Goal: Information Seeking & Learning: Learn about a topic

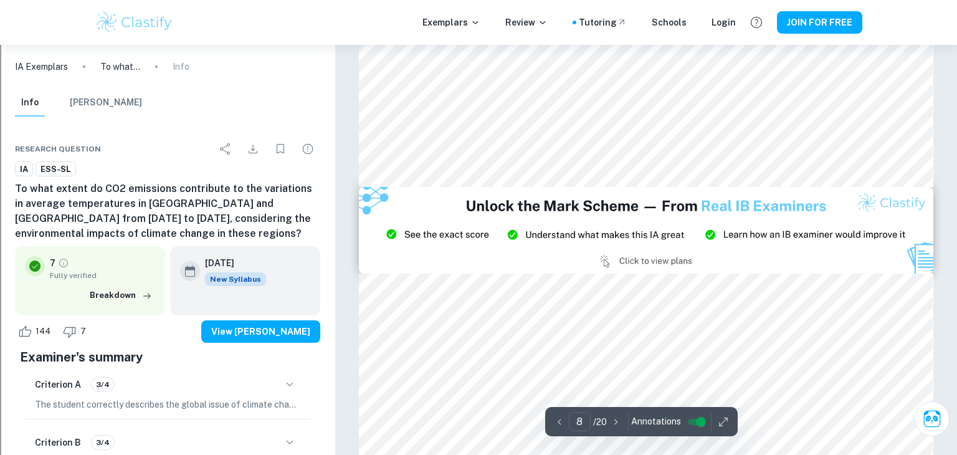
scroll to position [5975, 0]
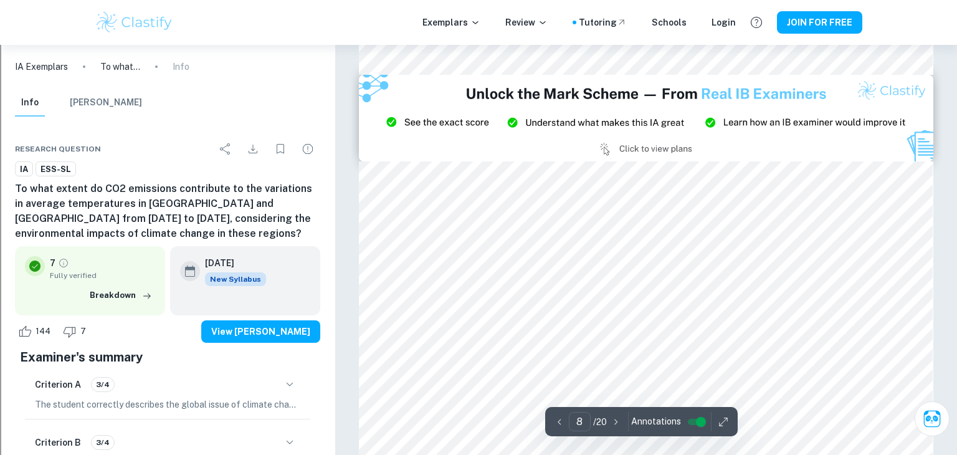
type input "9"
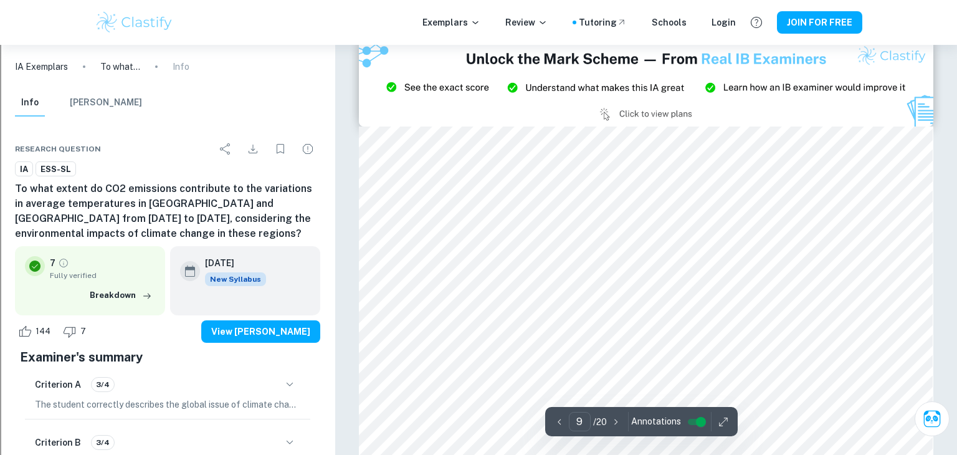
scroll to position [6117, 0]
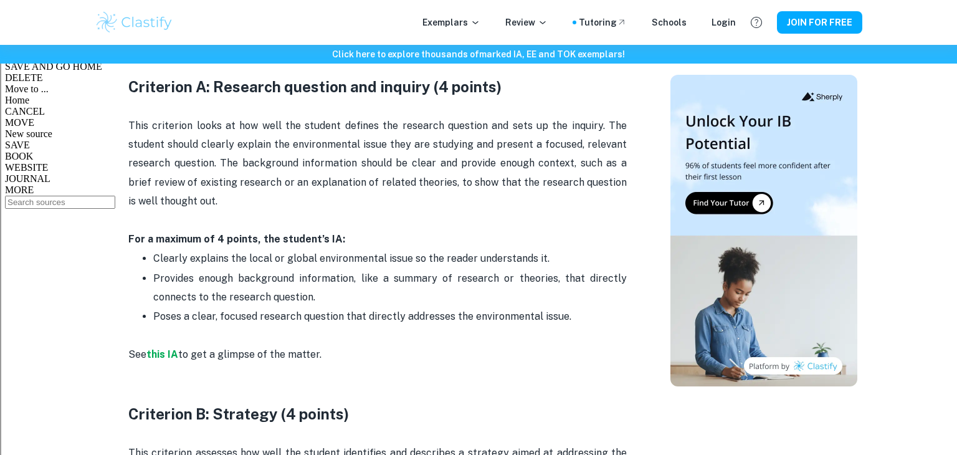
scroll to position [713, 0]
